Goal: Contribute content: Add original content to the website for others to see

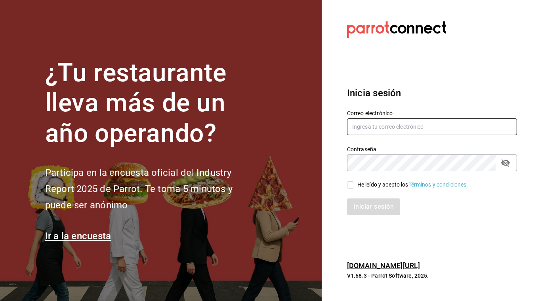
type input "[EMAIL_ADDRESS][DOMAIN_NAME]"
click at [349, 185] on input "He leído y acepto los Términos y condiciones." at bounding box center [350, 184] width 7 height 7
checkbox input "true"
click at [359, 204] on button "Iniciar sesión" at bounding box center [374, 206] width 54 height 17
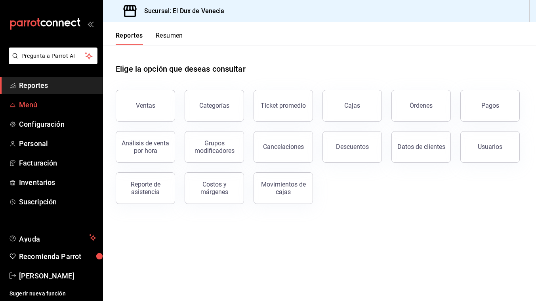
click at [41, 109] on span "Menú" at bounding box center [57, 104] width 77 height 11
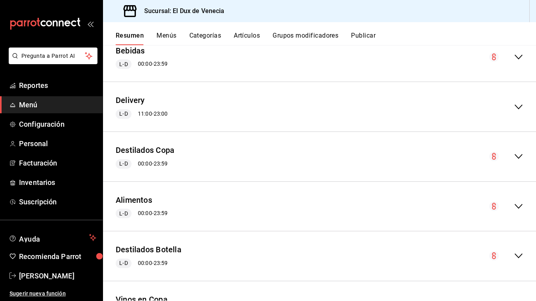
scroll to position [265, 0]
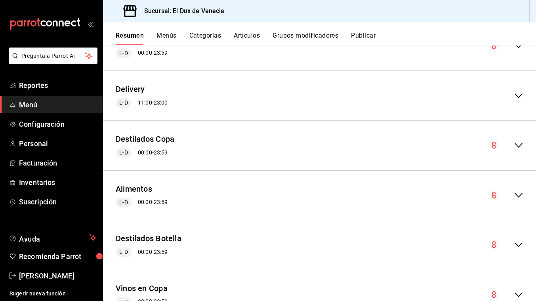
click at [519, 195] on icon "collapse-menu-row" at bounding box center [519, 196] width 10 height 10
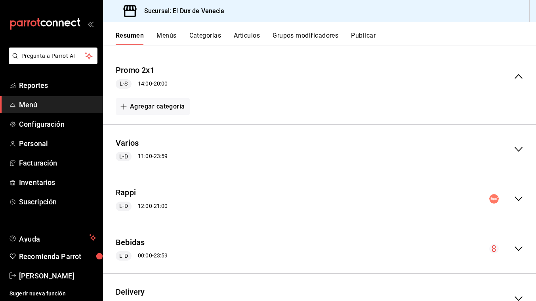
scroll to position [0, 0]
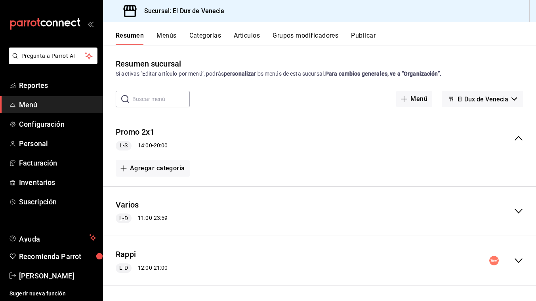
click at [166, 34] on button "Menús" at bounding box center [166, 38] width 20 height 13
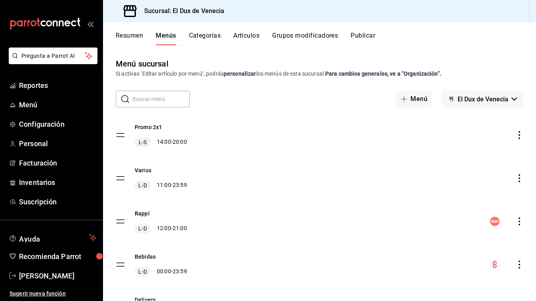
click at [249, 36] on button "Artículos" at bounding box center [246, 38] width 26 height 13
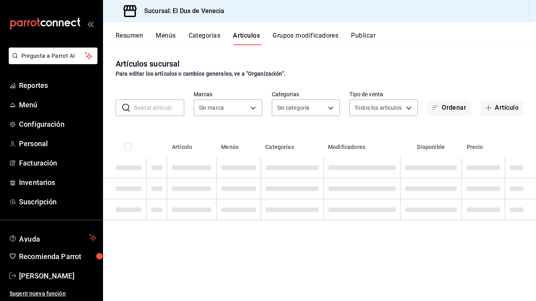
type input "aa834bd9-f698-407f-808f-611ad9be46c8"
type input "254a4dcb-37eb-4341-9168-3a5ccd0f4a62,95093efa-d33a-4b7c-8aae-9aa39e9747af,6cda8…"
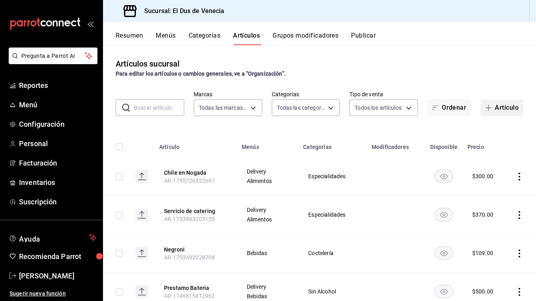
click at [506, 108] on button "Artículo" at bounding box center [501, 107] width 43 height 17
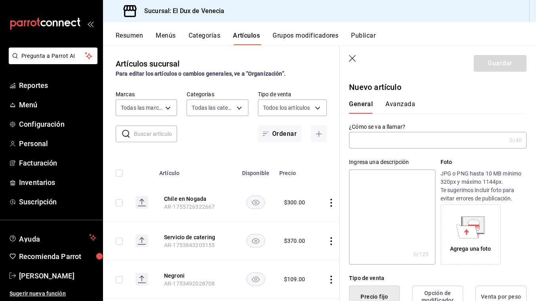
click at [398, 144] on input "text" at bounding box center [427, 140] width 157 height 16
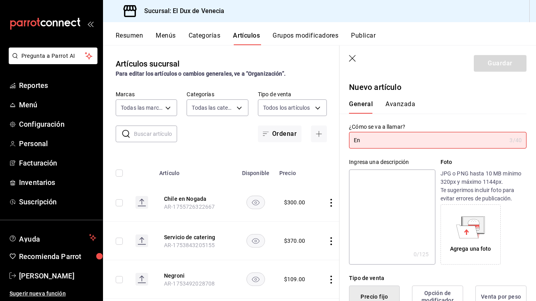
type input "E"
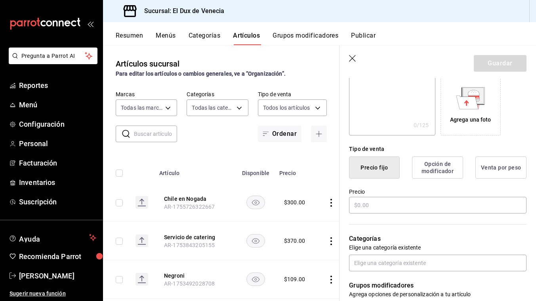
scroll to position [131, 0]
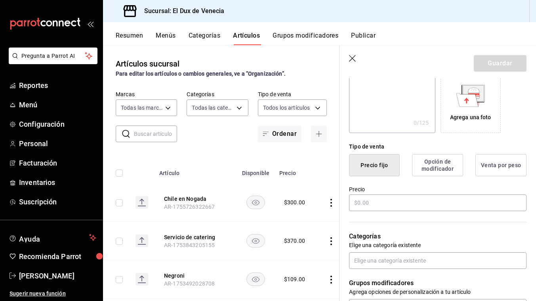
type input "Empaque para llevar"
click at [387, 171] on button "Precio fijo" at bounding box center [374, 165] width 51 height 22
click at [387, 208] on input "text" at bounding box center [437, 202] width 177 height 17
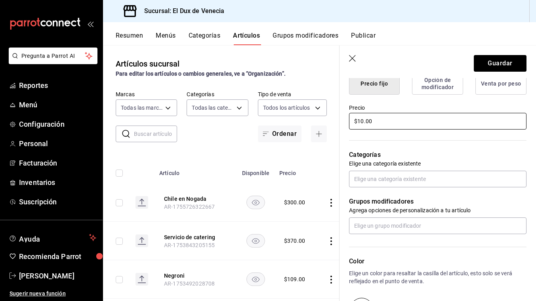
scroll to position [222, 0]
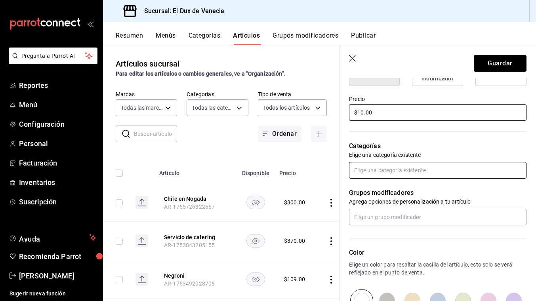
type input "$10.00"
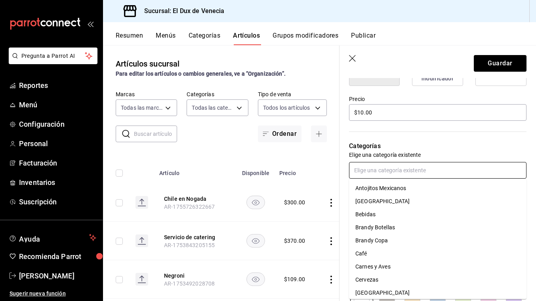
click at [412, 170] on input "text" at bounding box center [437, 170] width 177 height 17
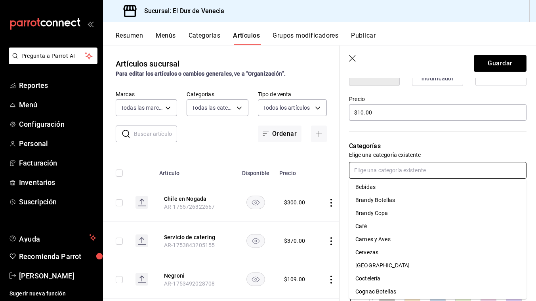
scroll to position [0, 0]
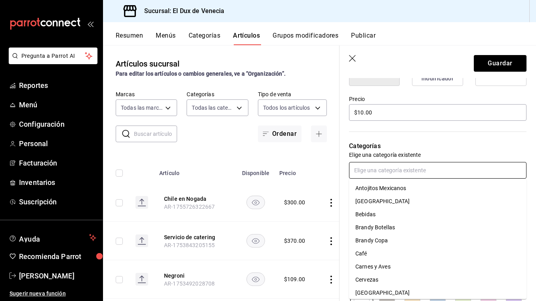
click at [407, 192] on li "Antojitos Mexicanos" at bounding box center [437, 188] width 177 height 13
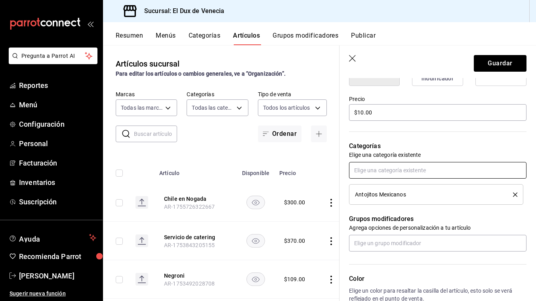
click at [409, 174] on input "text" at bounding box center [437, 170] width 177 height 17
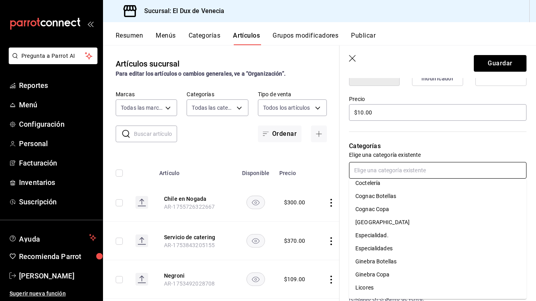
scroll to position [118, 0]
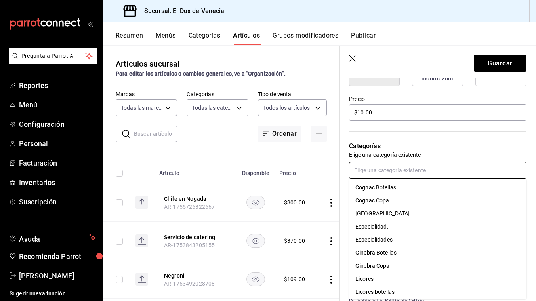
click at [402, 239] on li "Especialidades" at bounding box center [437, 239] width 177 height 13
click at [403, 175] on input "text" at bounding box center [437, 170] width 177 height 17
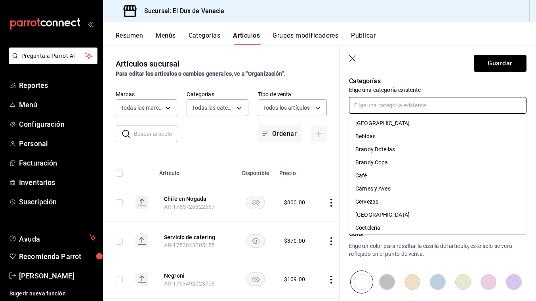
scroll to position [287, 0]
click at [399, 187] on li "Carnes y Aves" at bounding box center [437, 188] width 177 height 13
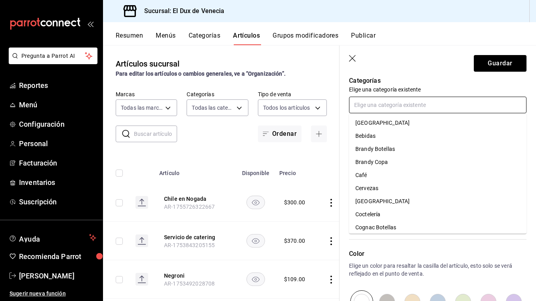
click at [389, 103] on input "text" at bounding box center [437, 105] width 177 height 17
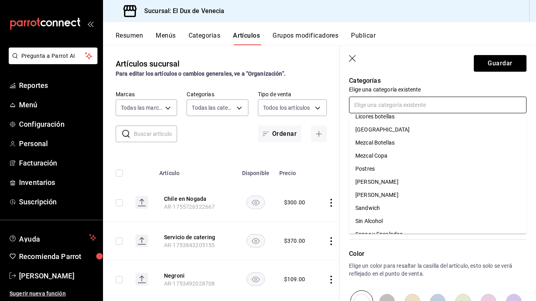
scroll to position [208, 0]
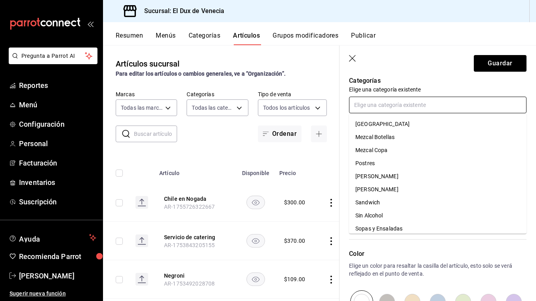
click at [381, 163] on li "Postres" at bounding box center [437, 163] width 177 height 13
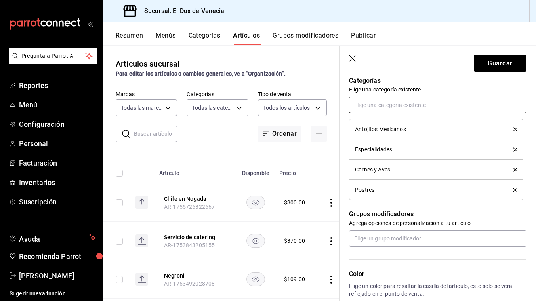
click at [383, 104] on input "text" at bounding box center [437, 105] width 177 height 17
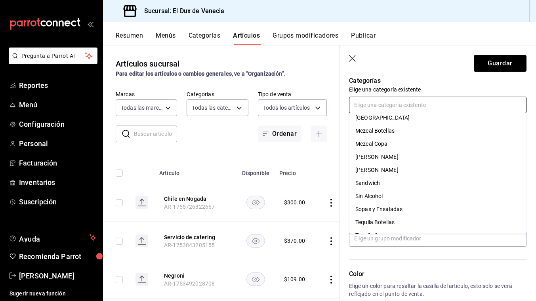
scroll to position [219, 0]
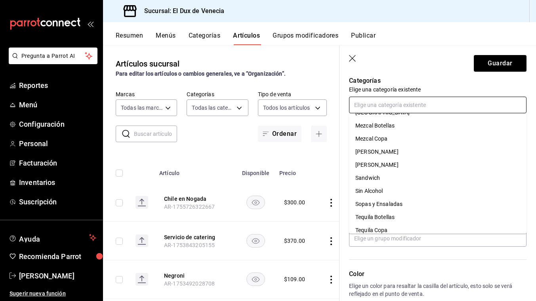
click at [387, 180] on li "Sandwich" at bounding box center [437, 177] width 177 height 13
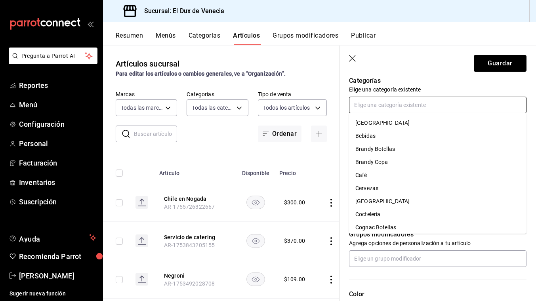
click at [391, 108] on input "text" at bounding box center [437, 105] width 177 height 17
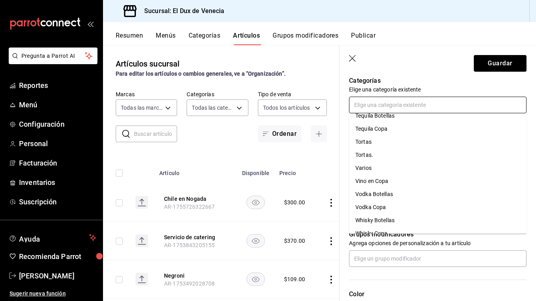
scroll to position [305, 0]
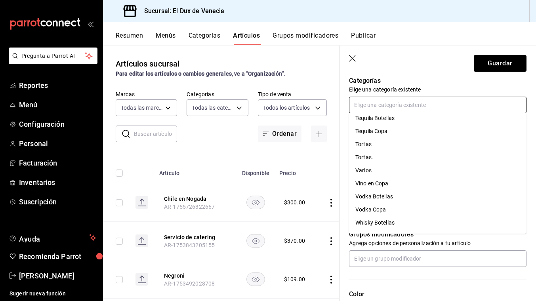
click at [377, 148] on li "Tortas" at bounding box center [437, 144] width 177 height 13
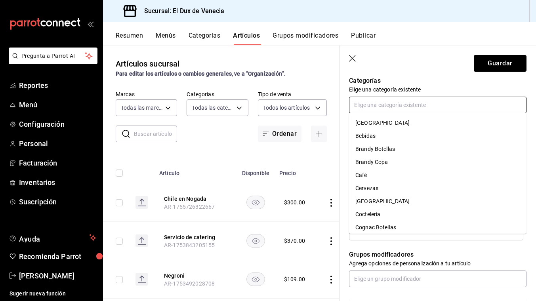
click at [382, 102] on input "text" at bounding box center [437, 105] width 177 height 17
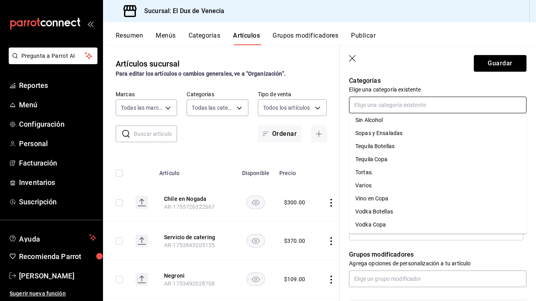
scroll to position [286, 0]
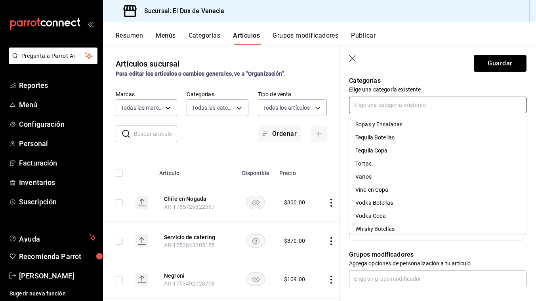
click at [398, 164] on li "Tortas." at bounding box center [437, 163] width 177 height 13
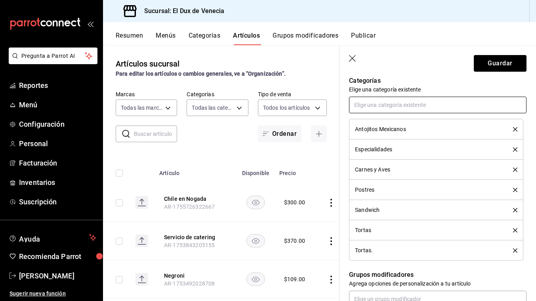
click at [392, 99] on input "text" at bounding box center [437, 105] width 177 height 17
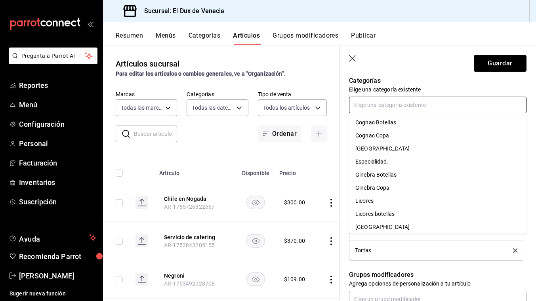
scroll to position [107, 0]
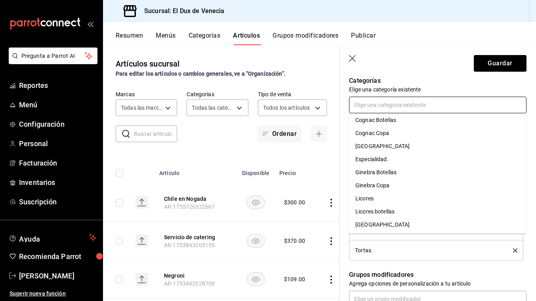
click at [404, 158] on li "Especialidad." at bounding box center [437, 159] width 177 height 13
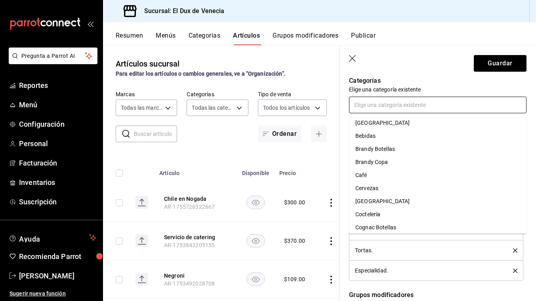
click at [398, 104] on input "text" at bounding box center [437, 105] width 177 height 17
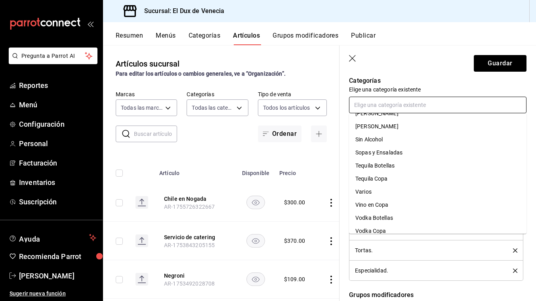
scroll to position [248, 0]
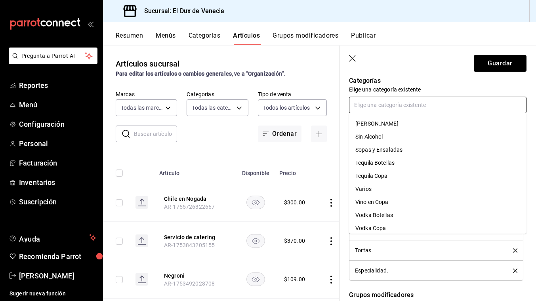
click at [396, 153] on li "Sopas y Ensaladas" at bounding box center [437, 149] width 177 height 13
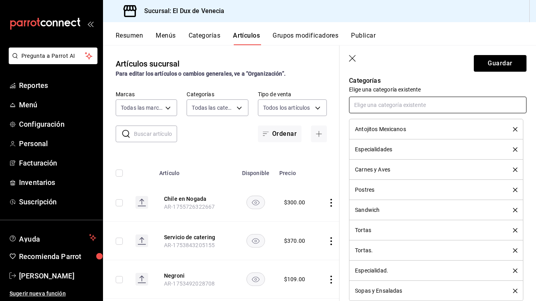
click at [389, 107] on input "text" at bounding box center [437, 105] width 177 height 17
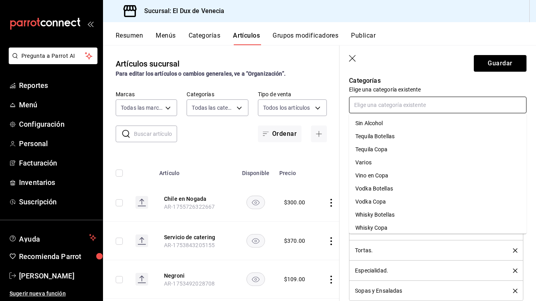
scroll to position [265, 0]
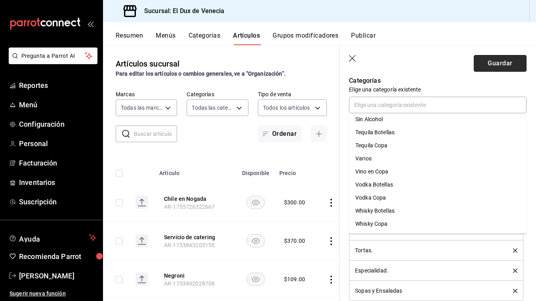
click at [492, 59] on button "Guardar" at bounding box center [500, 63] width 53 height 17
